Goal: Information Seeking & Learning: Learn about a topic

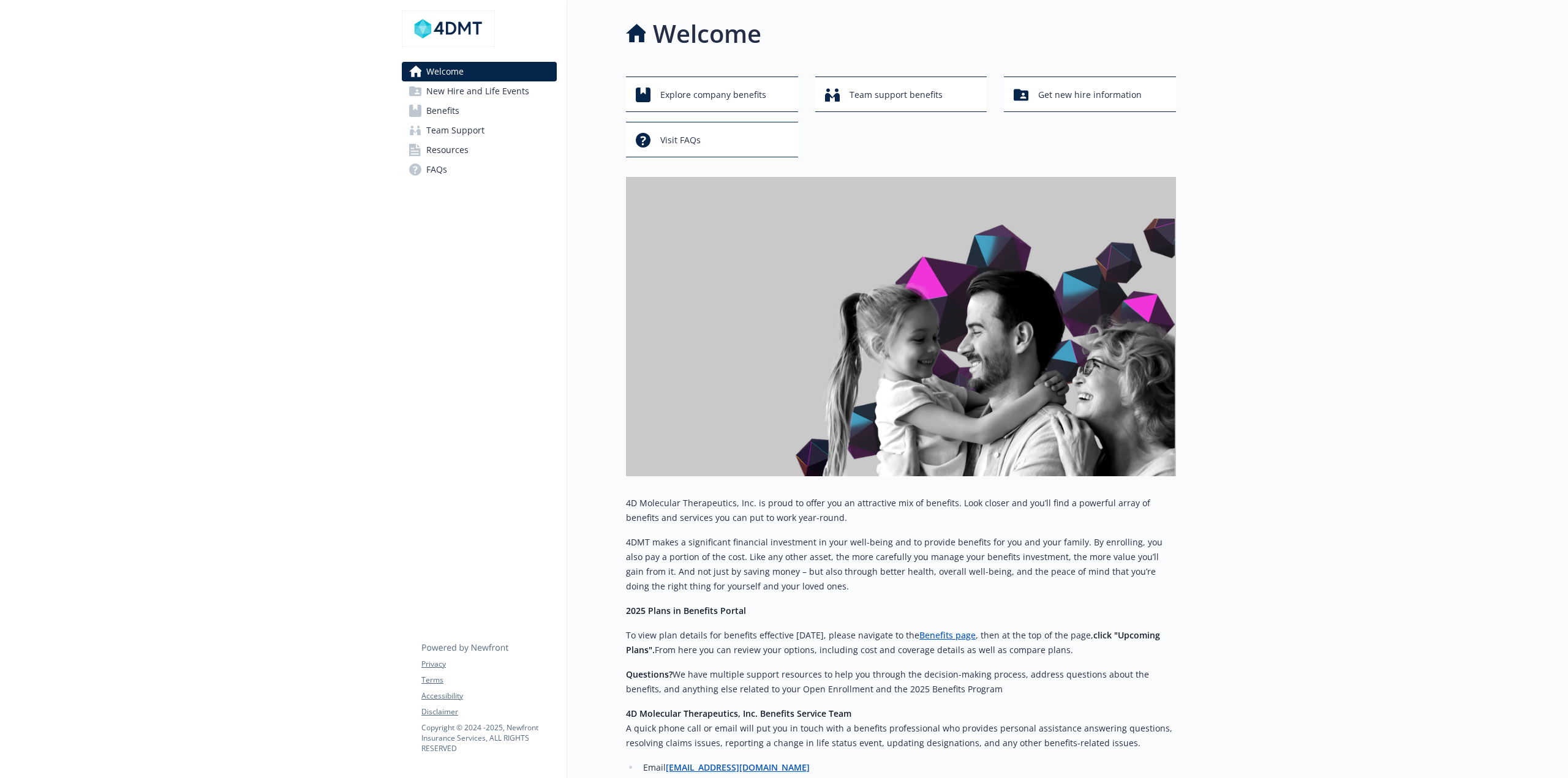
click at [466, 116] on link "Benefits" at bounding box center [478, 111] width 155 height 20
